Goal: Transaction & Acquisition: Subscribe to service/newsletter

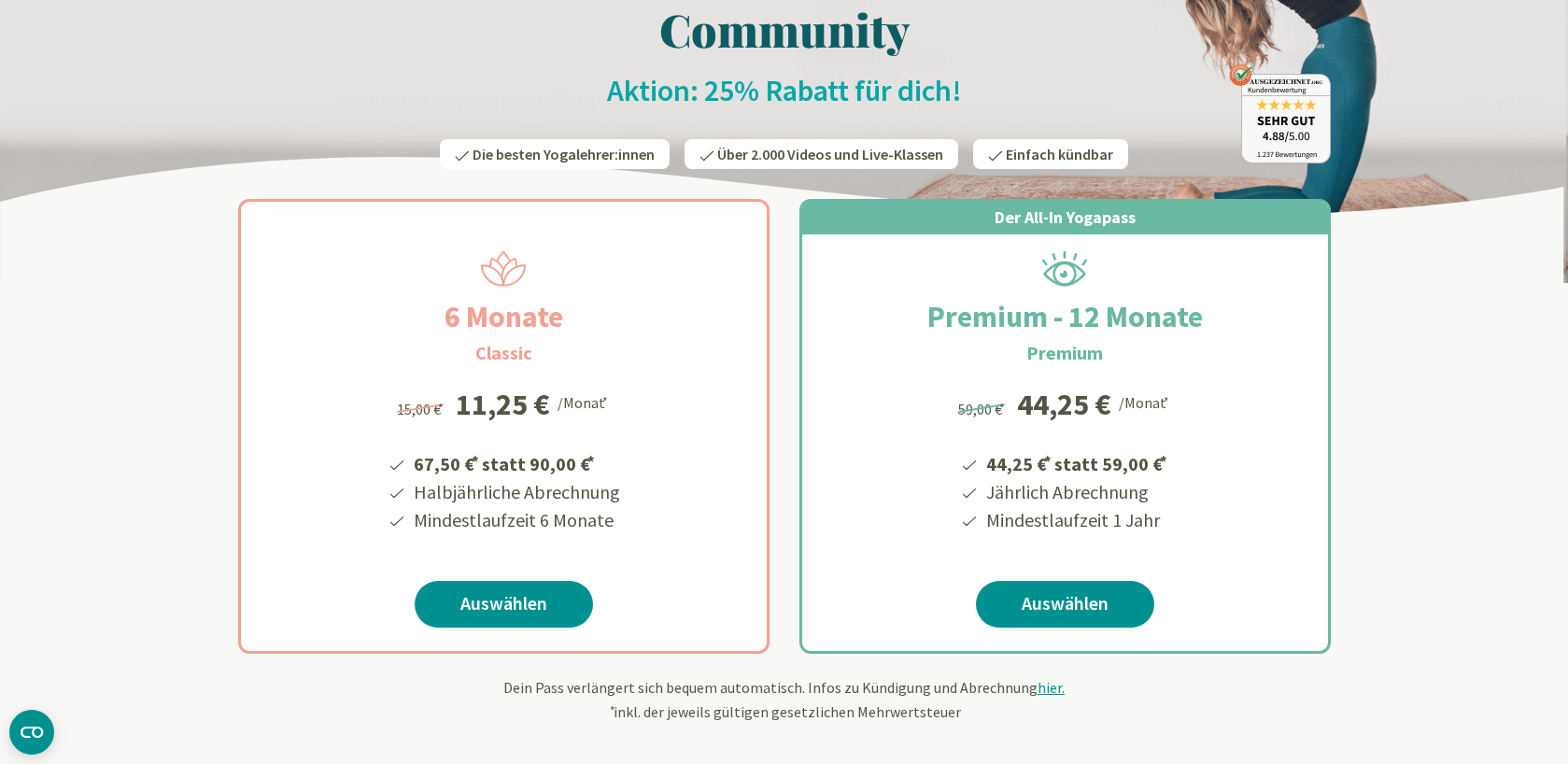
scroll to position [155, 0]
